Goal: Task Accomplishment & Management: Complete application form

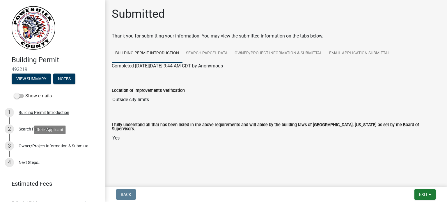
click at [98, 142] on link "3 Owner/Project Information & Submittal" at bounding box center [52, 146] width 105 height 17
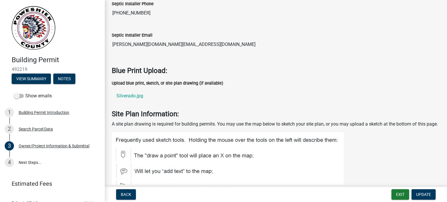
scroll to position [1651, 0]
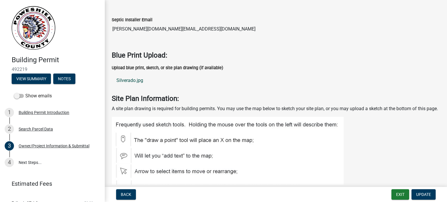
click at [130, 76] on link "Silverado.jpg" at bounding box center [276, 81] width 329 height 14
click at [420, 195] on span "Update" at bounding box center [423, 195] width 15 height 5
click at [147, 76] on link "Silverado.jpg" at bounding box center [276, 81] width 329 height 14
drag, startPoint x: 135, startPoint y: 76, endPoint x: 224, endPoint y: 75, distance: 89.4
click at [224, 75] on link "Silverado.jpg" at bounding box center [276, 81] width 329 height 14
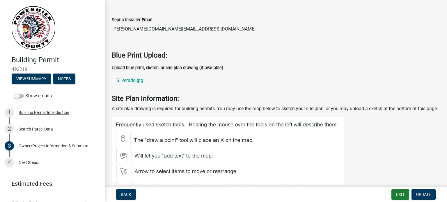
click at [219, 95] on h4 "Site Plan Information:" at bounding box center [276, 99] width 329 height 8
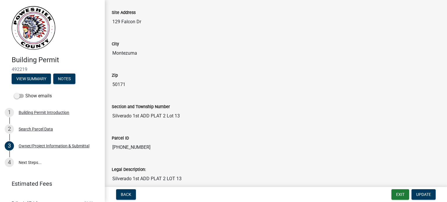
scroll to position [0, 0]
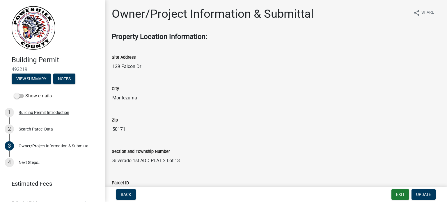
click at [129, 66] on input "129 Falcon Dr" at bounding box center [276, 67] width 329 height 12
click at [322, 99] on input "Montezuma" at bounding box center [276, 98] width 329 height 12
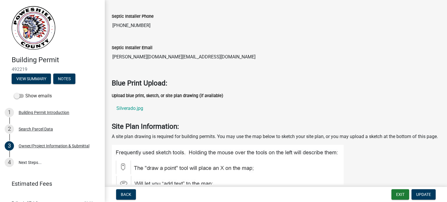
scroll to position [1626, 0]
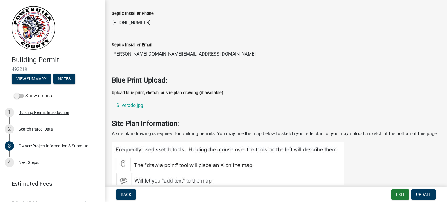
click at [149, 77] on strong "Blue Print Upload:" at bounding box center [140, 80] width 56 height 8
click at [149, 76] on strong "Blue Print Upload:" at bounding box center [140, 80] width 56 height 8
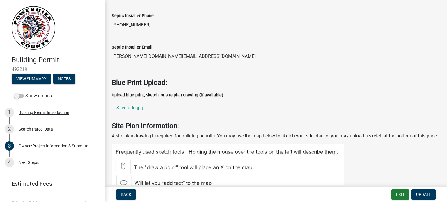
scroll to position [1584, 0]
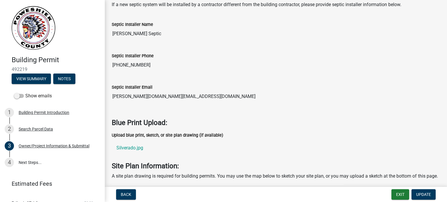
click at [135, 134] on label "Upload blue print, sketch, or site plan drawing (if available)" at bounding box center [168, 136] width 112 height 4
click at [127, 143] on link "Silverado.jpg" at bounding box center [276, 148] width 329 height 14
click at [124, 134] on label "Upload blue print, sketch, or site plan drawing (if available)" at bounding box center [168, 136] width 112 height 4
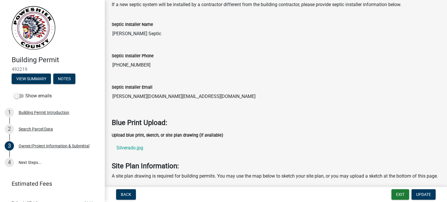
click at [124, 134] on label "Upload blue print, sketch, or site plan drawing (if available)" at bounding box center [168, 136] width 112 height 4
click at [35, 146] on div "Owner/Project Information & Submittal" at bounding box center [54, 146] width 71 height 4
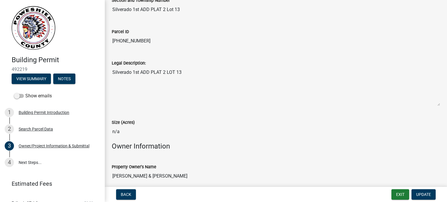
scroll to position [0, 0]
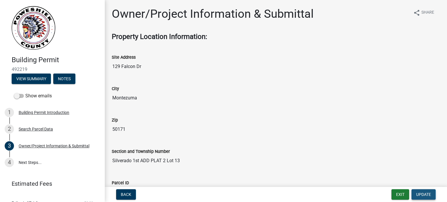
click at [426, 196] on span "Update" at bounding box center [423, 195] width 15 height 5
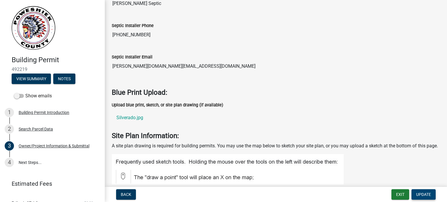
scroll to position [1633, 0]
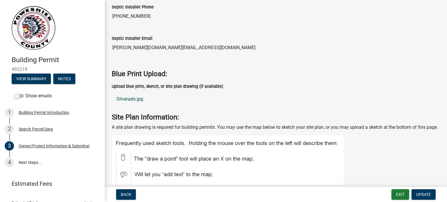
drag, startPoint x: 136, startPoint y: 94, endPoint x: 122, endPoint y: 99, distance: 14.7
click at [122, 99] on link "Silverado.jpg" at bounding box center [276, 99] width 329 height 14
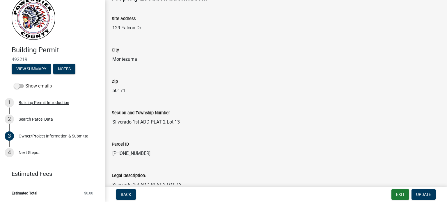
scroll to position [0, 0]
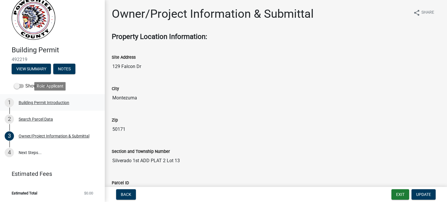
click at [42, 102] on div "Building Permit Introduction" at bounding box center [44, 103] width 51 height 4
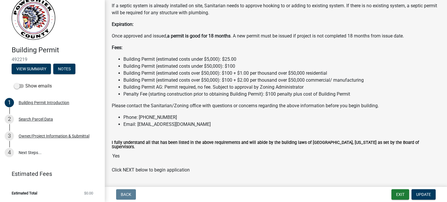
scroll to position [490, 0]
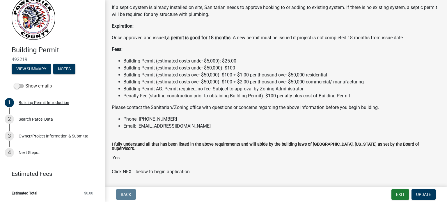
drag, startPoint x: 218, startPoint y: 127, endPoint x: 137, endPoint y: 126, distance: 81.0
click at [137, 126] on li "Email: [EMAIL_ADDRESS][DOMAIN_NAME]" at bounding box center [281, 126] width 317 height 7
copy li "[EMAIL_ADDRESS][DOMAIN_NAME]"
click at [39, 137] on div "Owner/Project Information & Submittal" at bounding box center [54, 136] width 71 height 4
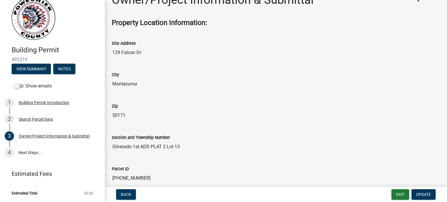
scroll to position [0, 0]
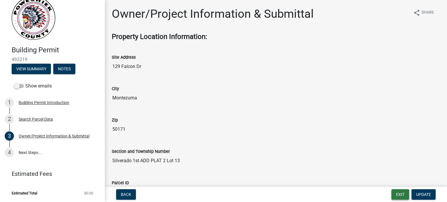
click at [397, 194] on button "Exit" at bounding box center [401, 195] width 18 height 10
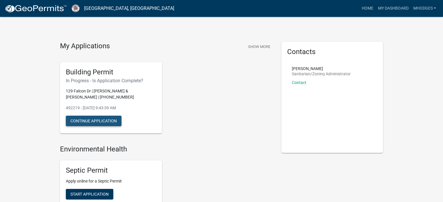
click at [105, 122] on button "Continue Application" at bounding box center [94, 121] width 56 height 10
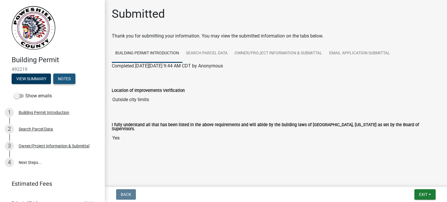
click at [70, 80] on button "Notes" at bounding box center [64, 79] width 22 height 10
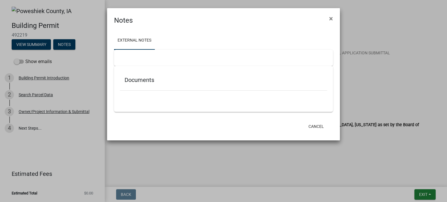
click at [127, 58] on div at bounding box center [223, 58] width 219 height 16
click at [127, 57] on div at bounding box center [223, 58] width 219 height 16
click at [149, 81] on h5 "Documents" at bounding box center [224, 80] width 198 height 7
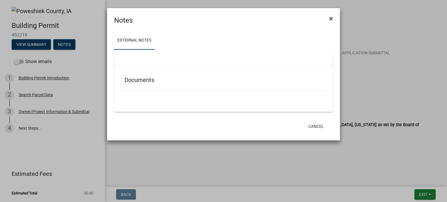
click at [331, 18] on span "×" at bounding box center [331, 19] width 4 height 8
